Goal: Find specific page/section: Find specific page/section

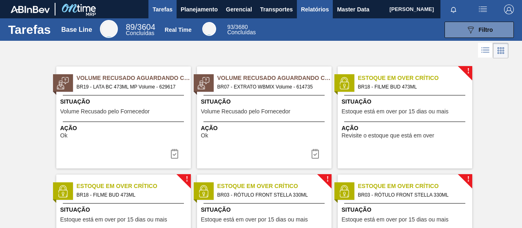
click at [309, 9] on span "Relatórios" at bounding box center [315, 9] width 28 height 10
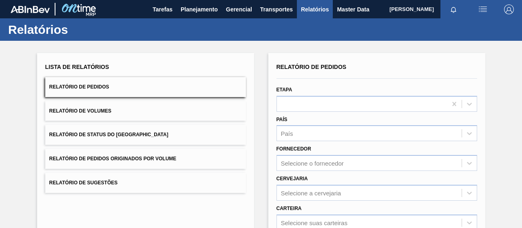
scroll to position [41, 0]
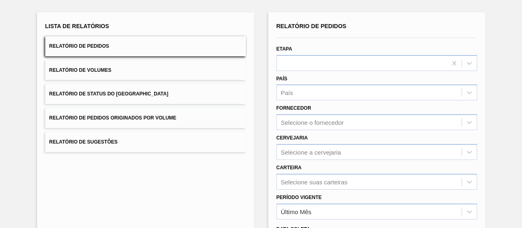
click at [132, 64] on button "Relatório de Volumes" at bounding box center [145, 70] width 201 height 20
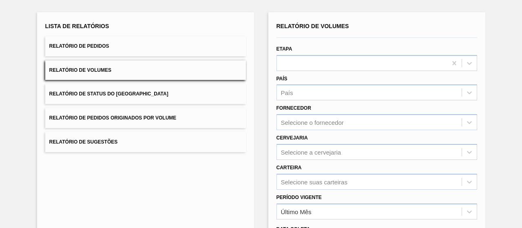
click at [133, 45] on button "Relatório de Pedidos" at bounding box center [145, 46] width 201 height 20
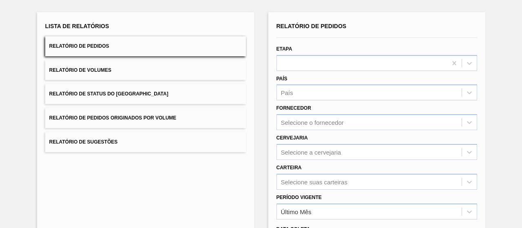
scroll to position [122, 0]
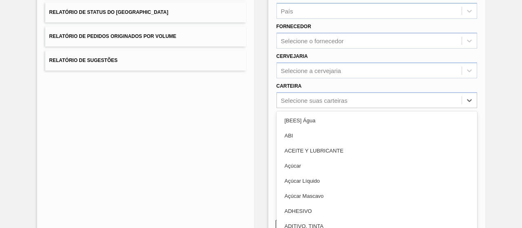
click at [308, 107] on div "option [BEES] Água focused, 1 of 101. 101 results available. Use Up and Down to…" at bounding box center [377, 100] width 201 height 16
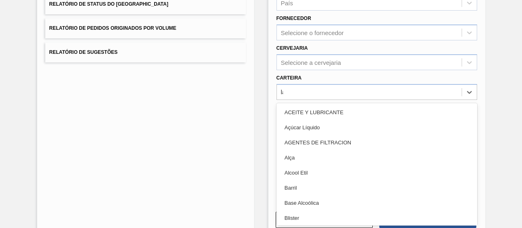
type input "lat"
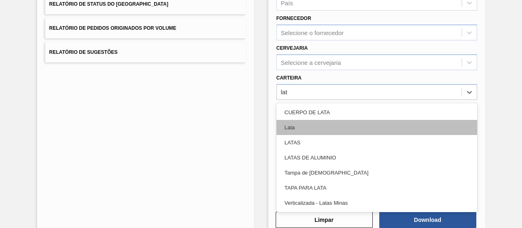
click at [304, 133] on div "Lata" at bounding box center [377, 127] width 201 height 15
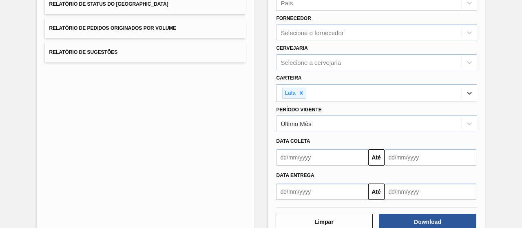
scroll to position [0, 0]
